Goal: Navigation & Orientation: Find specific page/section

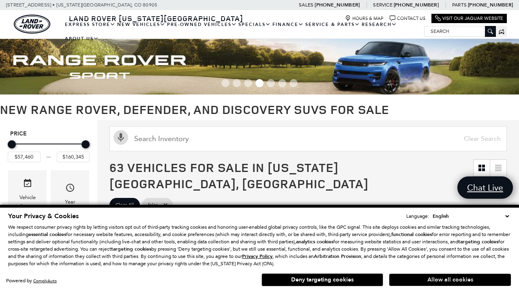
click at [450, 280] on button "Allow all cookies" at bounding box center [450, 280] width 122 height 12
